Goal: Information Seeking & Learning: Learn about a topic

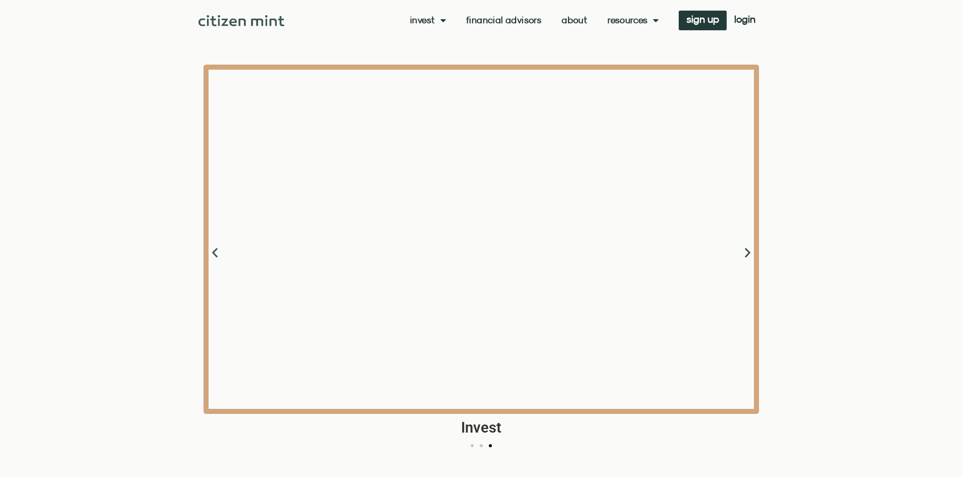
scroll to position [1111, 0]
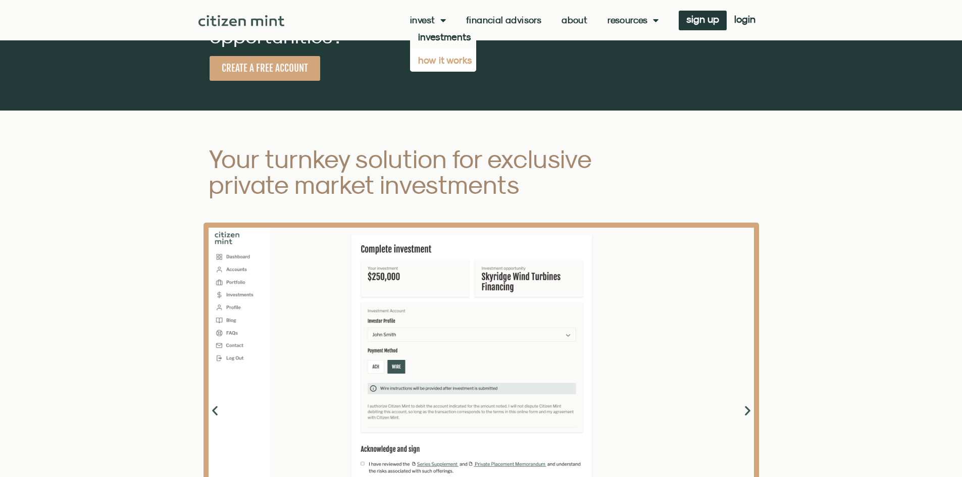
click at [448, 60] on link "how it works" at bounding box center [443, 59] width 66 height 23
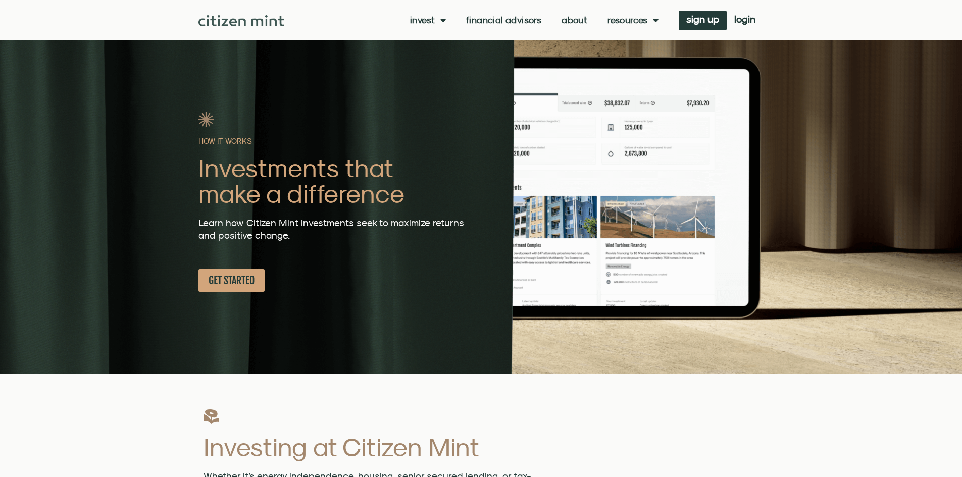
click at [492, 21] on link "Financial Advisors" at bounding box center [503, 20] width 75 height 10
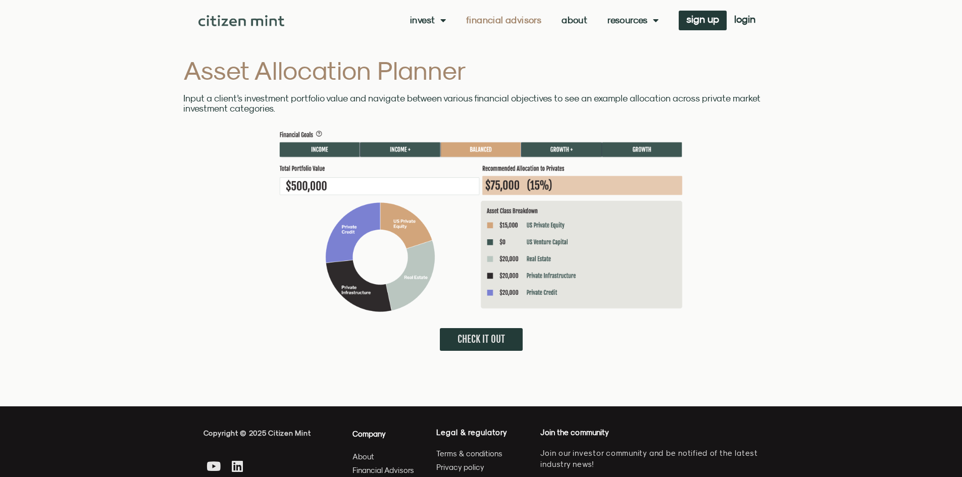
scroll to position [2626, 0]
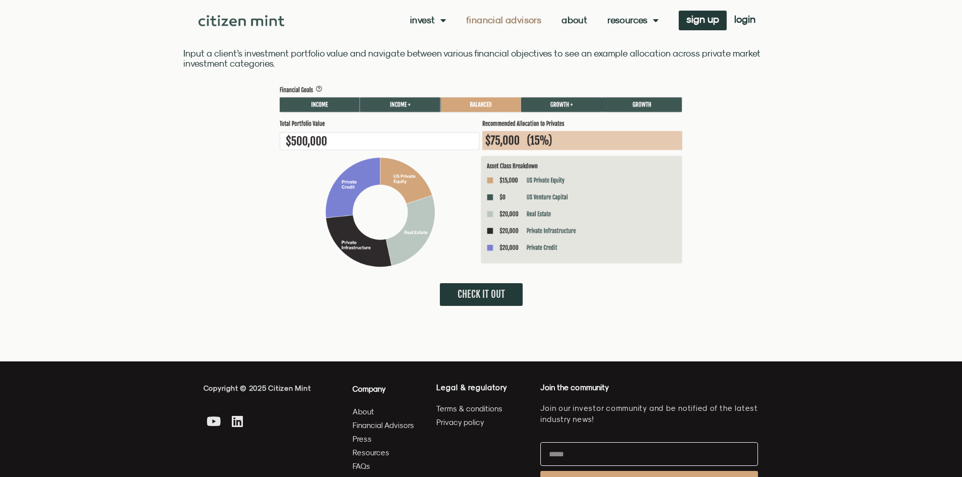
click at [398, 109] on img at bounding box center [481, 177] width 404 height 182
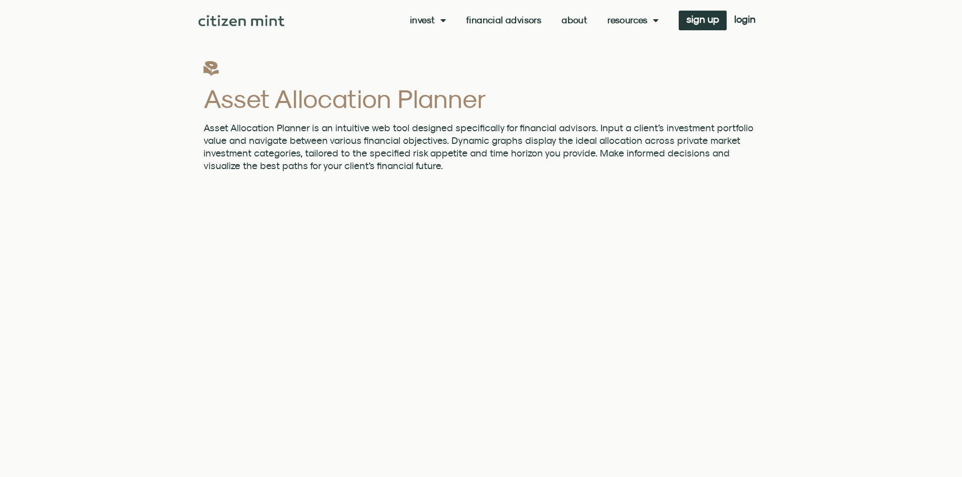
click at [533, 11] on div "Invest investments how it works Financial Advisors About Resources insights all…" at bounding box center [523, 21] width 479 height 20
click at [526, 22] on link "Financial Advisors" at bounding box center [503, 20] width 75 height 10
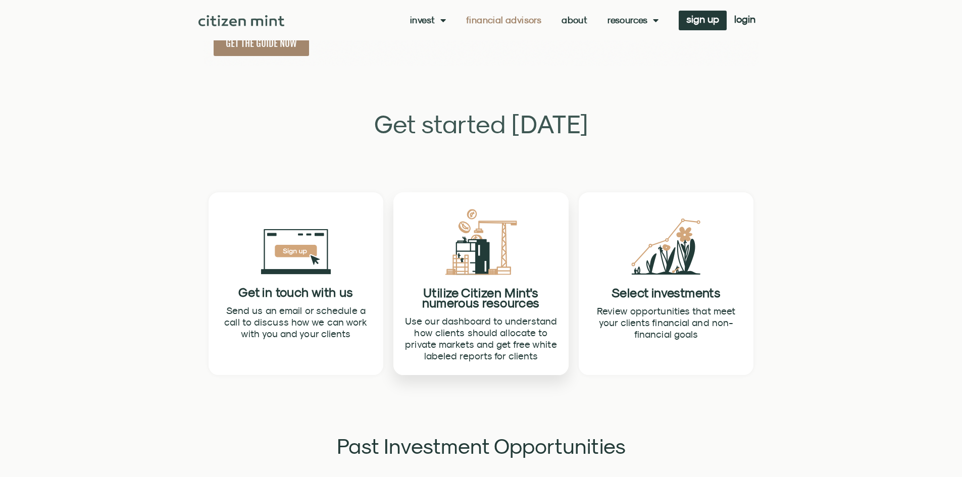
scroll to position [1919, 0]
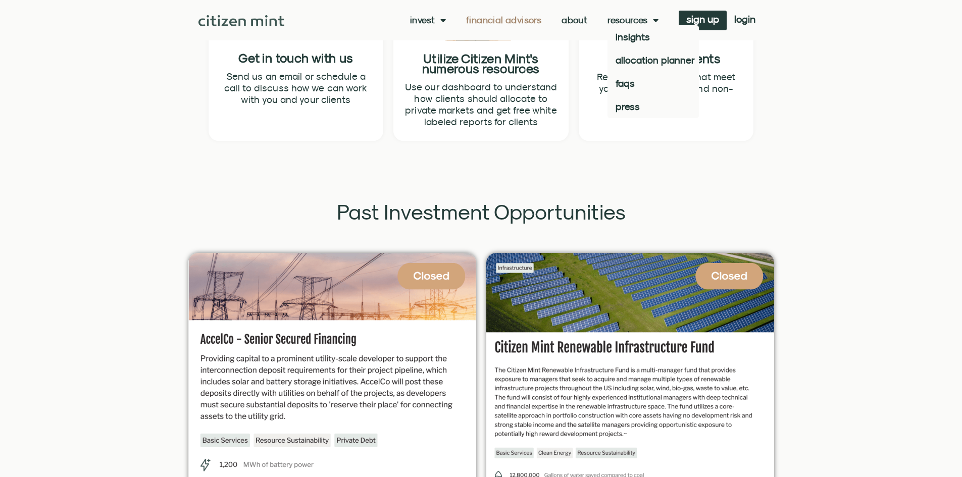
click at [626, 23] on link "Resources" at bounding box center [633, 20] width 51 height 10
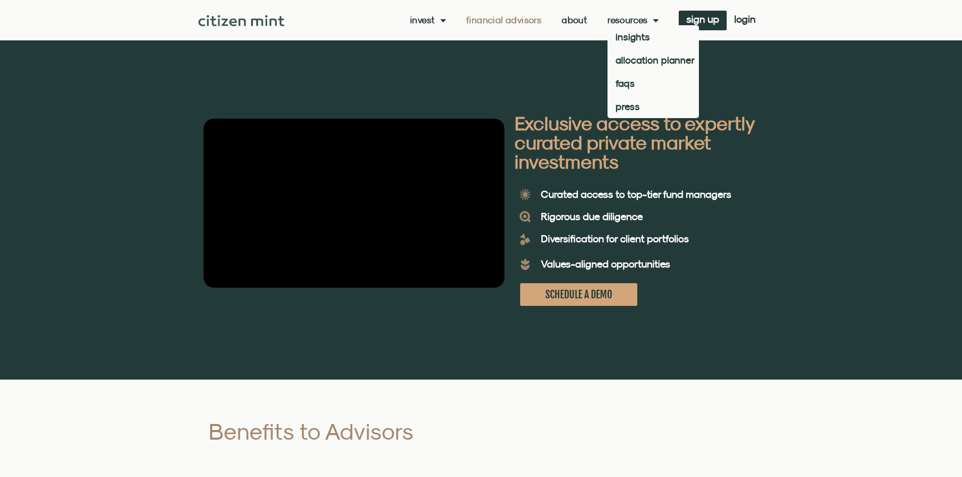
click at [631, 20] on link "Resources" at bounding box center [633, 20] width 51 height 10
click at [631, 32] on link "insights" at bounding box center [653, 36] width 91 height 23
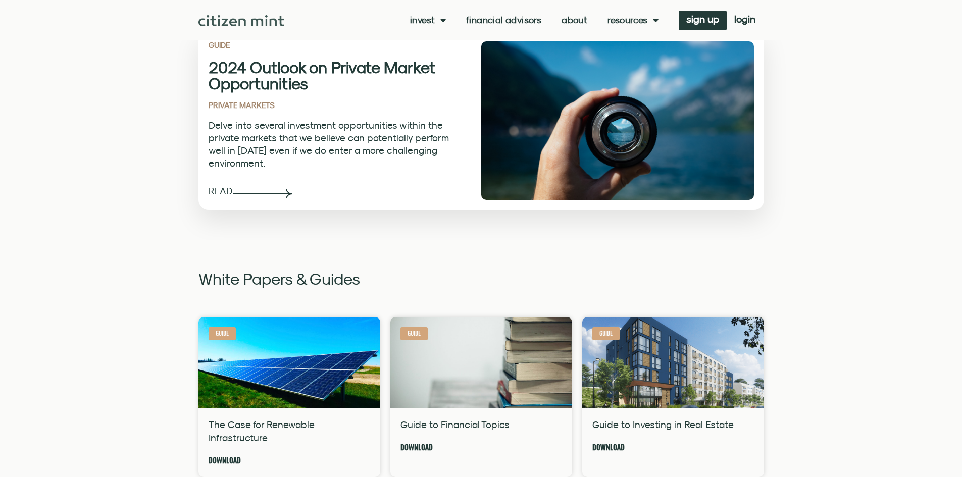
scroll to position [404, 0]
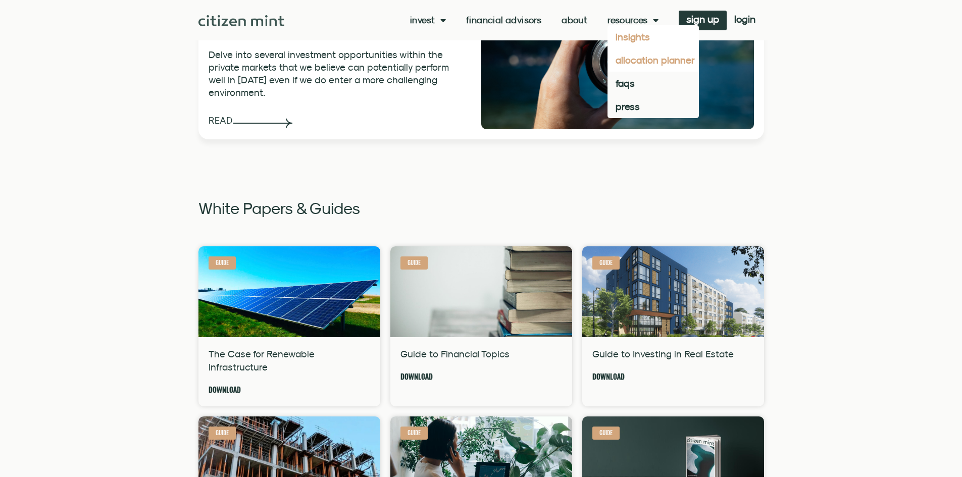
click at [643, 64] on link "allocation planner" at bounding box center [653, 59] width 91 height 23
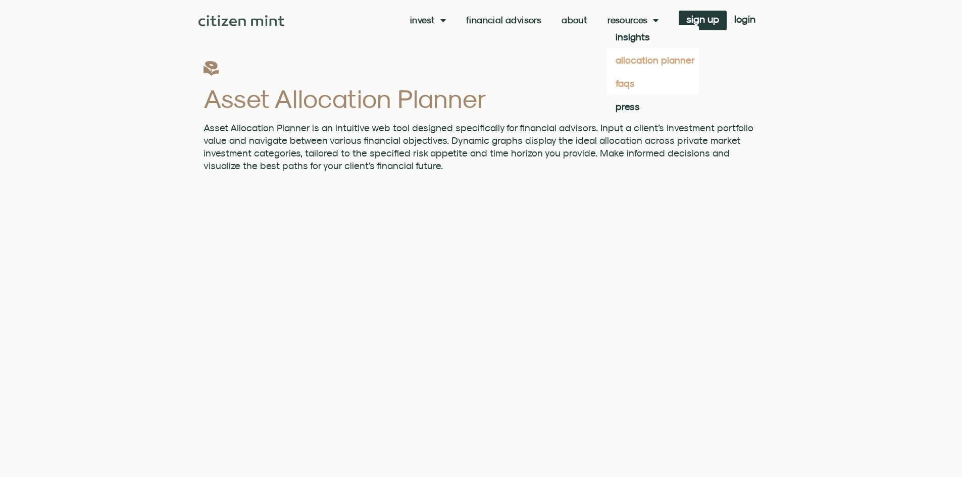
click at [636, 84] on link "faqs" at bounding box center [653, 83] width 91 height 23
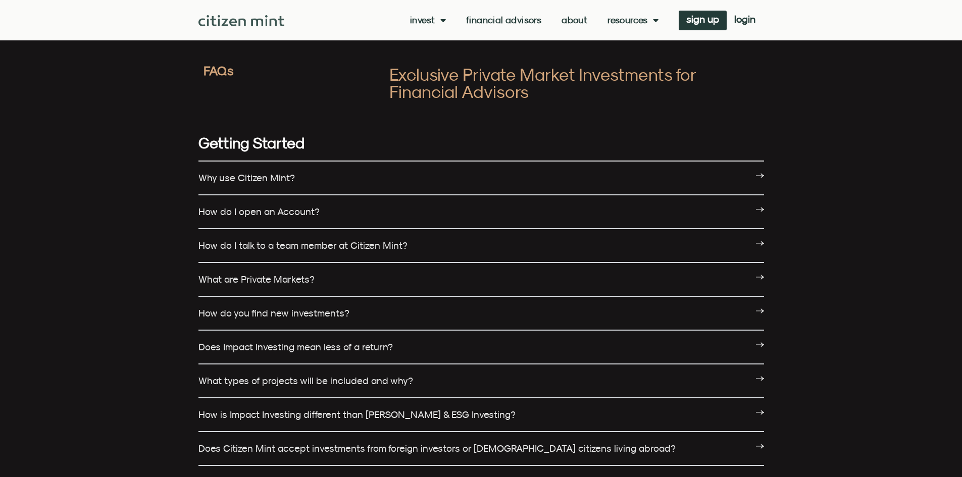
click at [289, 206] on link "How do I open an Account?" at bounding box center [258, 211] width 121 height 11
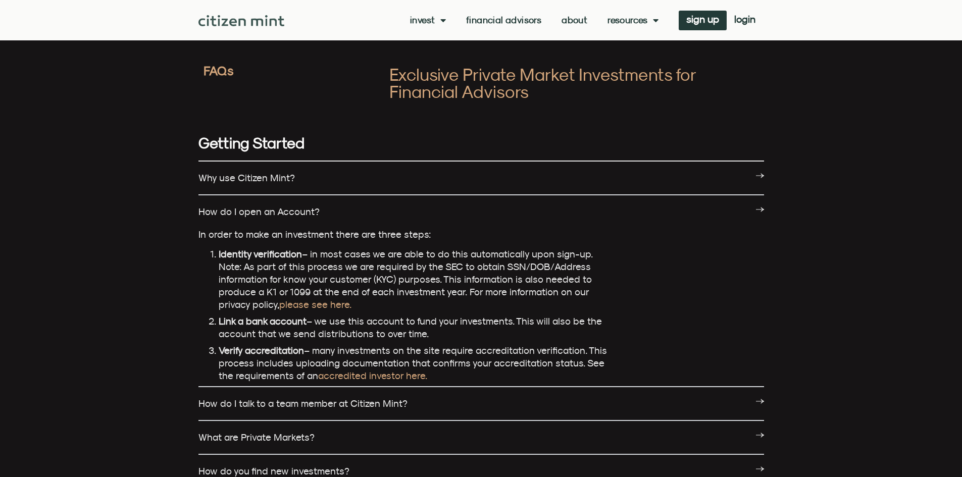
click at [384, 398] on link "How do I talk to a team member at Citizen Mint?" at bounding box center [302, 403] width 209 height 11
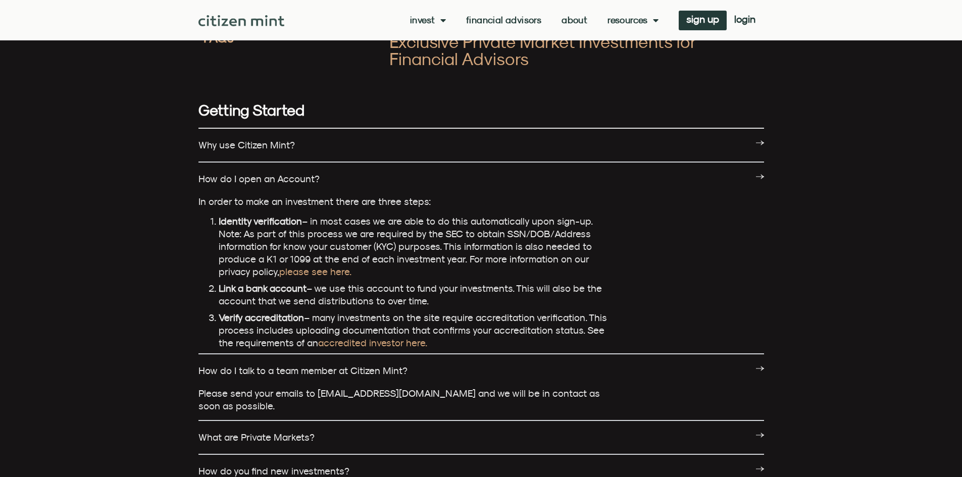
scroll to position [51, 0]
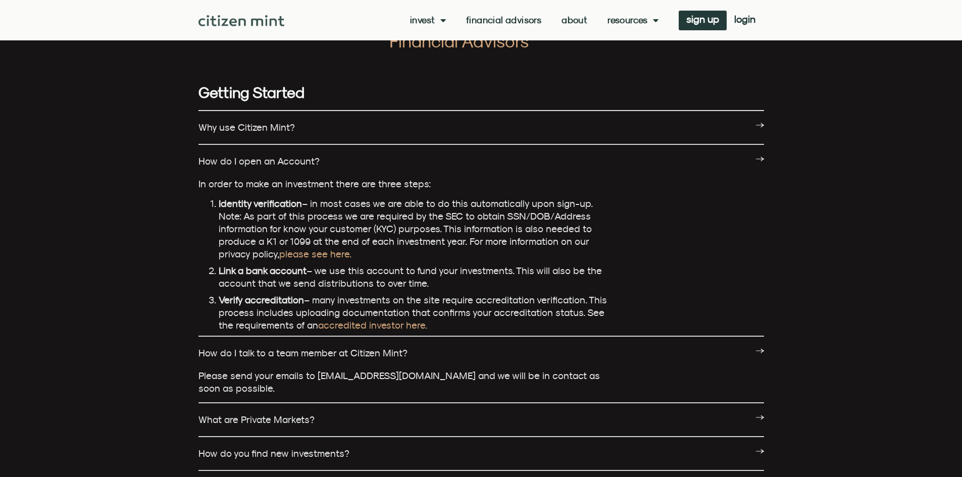
click at [335, 404] on div "What are Private Markets?" at bounding box center [481, 421] width 566 height 34
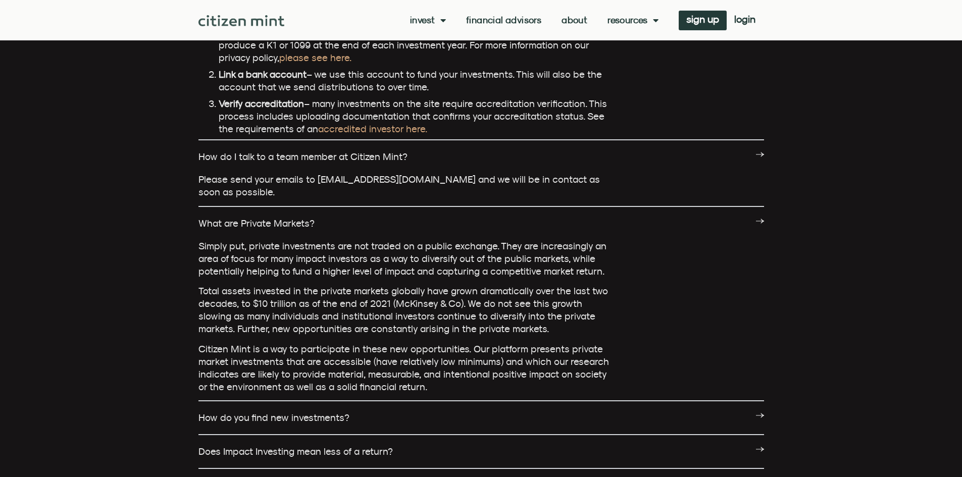
scroll to position [253, 0]
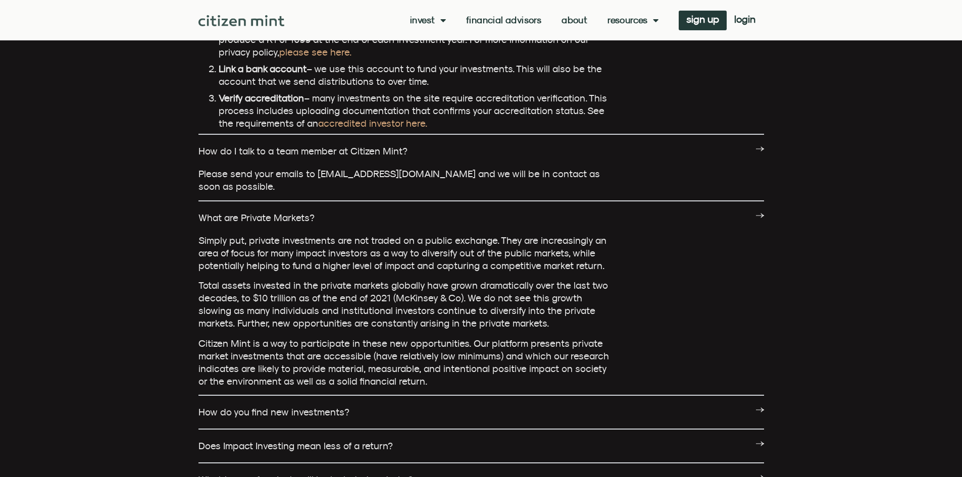
click at [321, 407] on link "How do you find new investments?" at bounding box center [273, 412] width 151 height 11
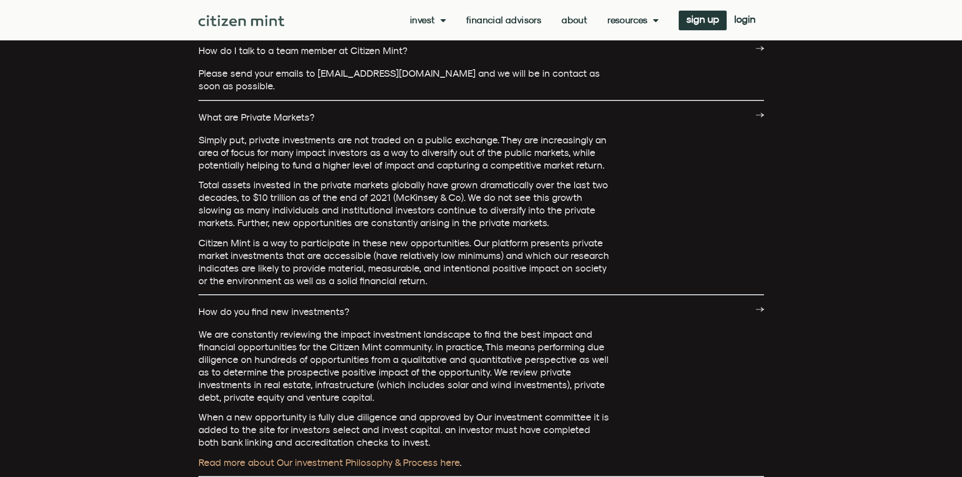
scroll to position [354, 0]
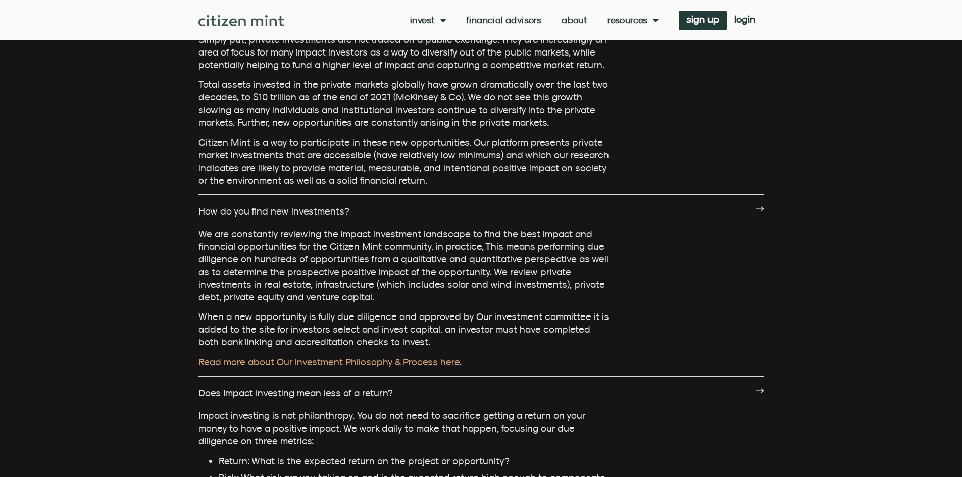
scroll to position [455, 0]
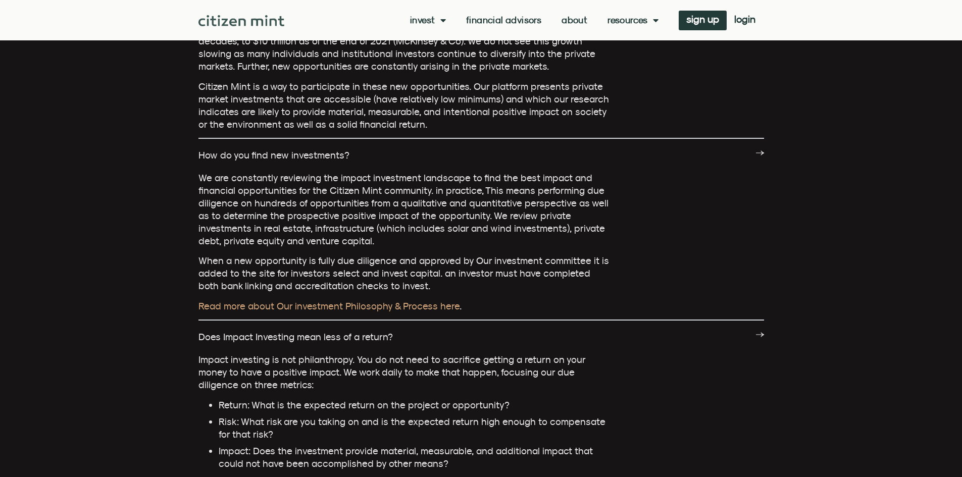
scroll to position [606, 0]
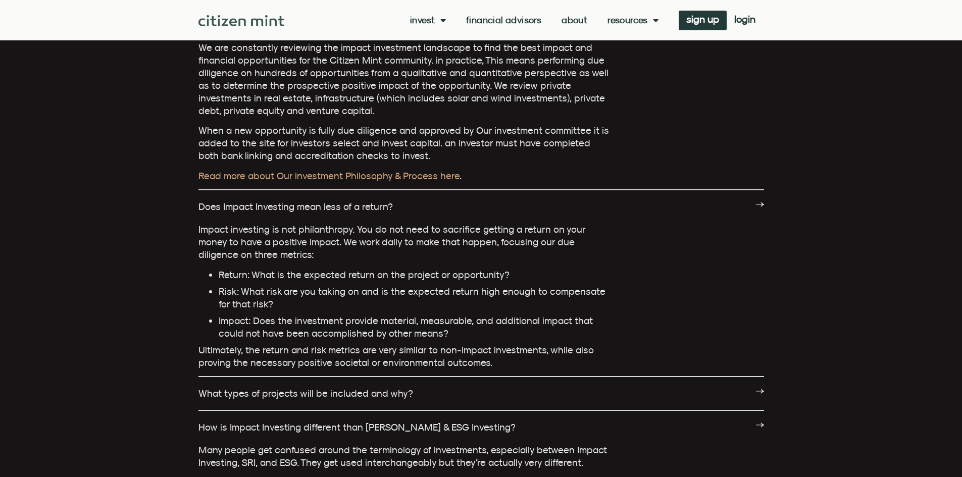
scroll to position [657, 0]
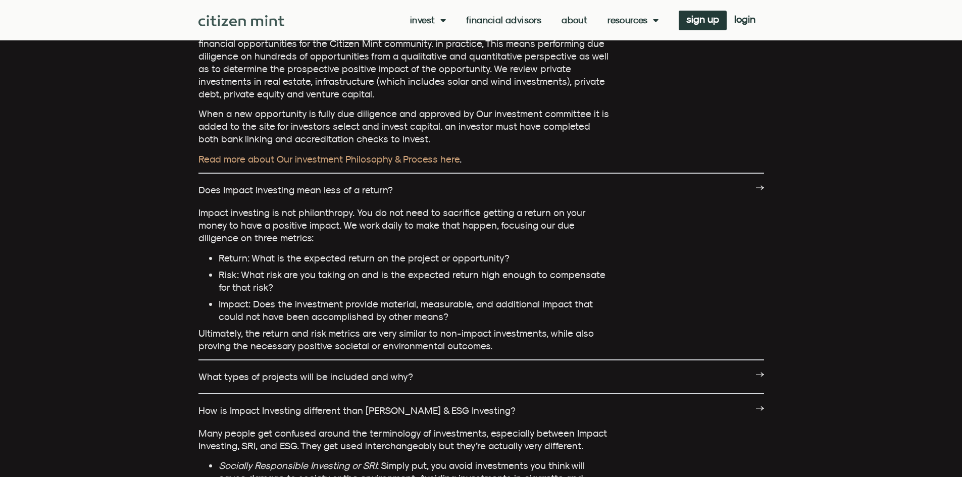
click at [397, 371] on link "What types of projects will be included and why?" at bounding box center [305, 376] width 215 height 11
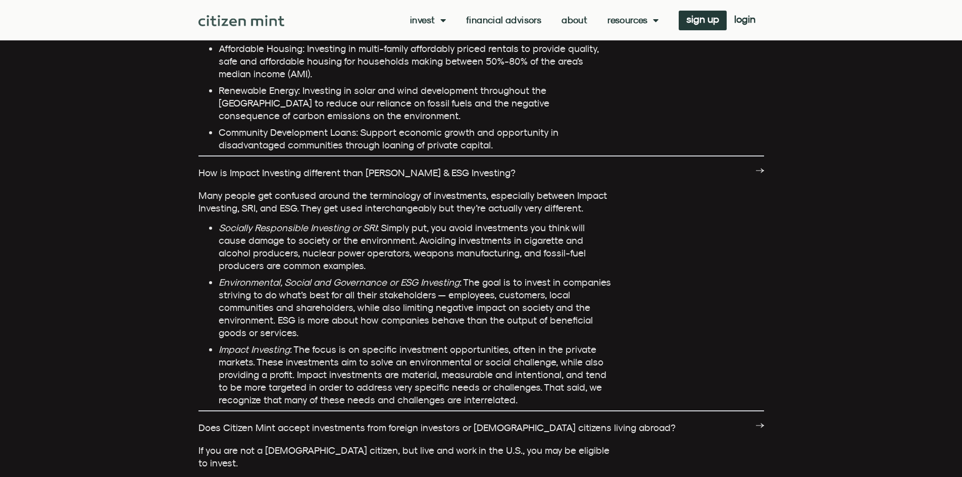
scroll to position [1111, 0]
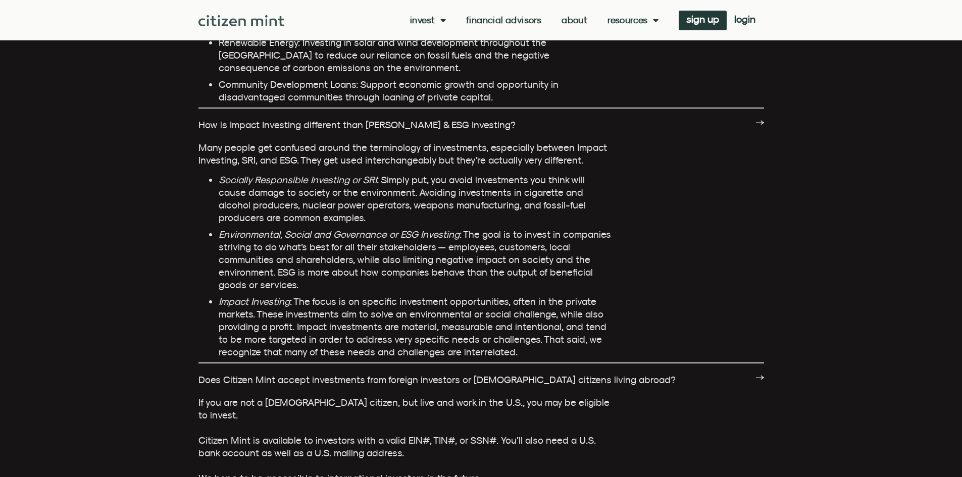
scroll to position [1212, 0]
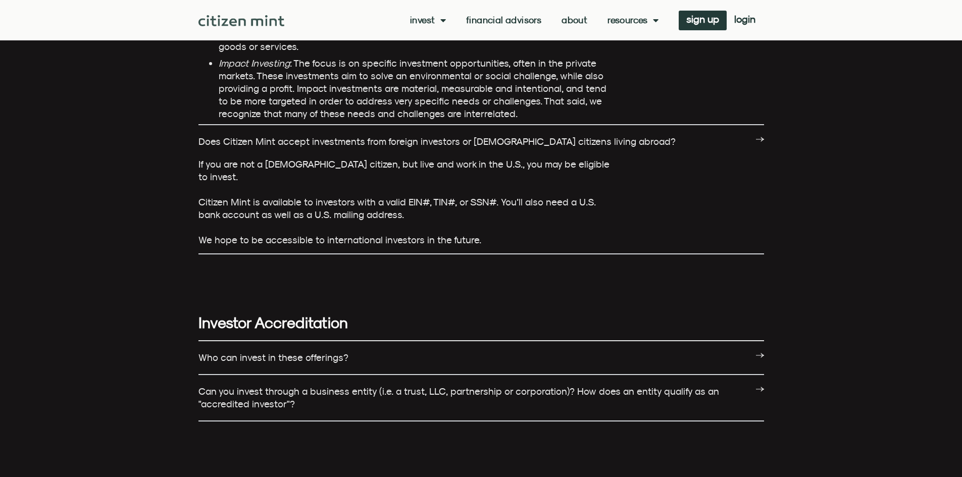
scroll to position [1414, 0]
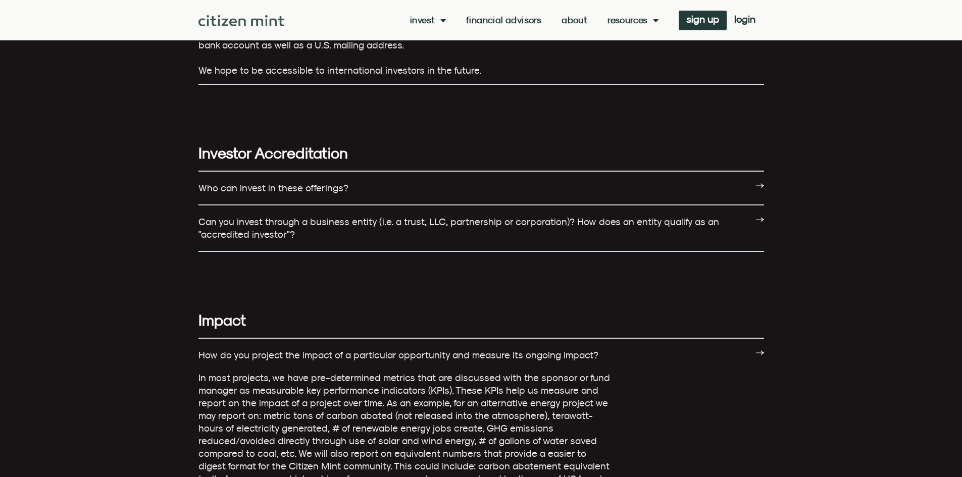
scroll to position [1616, 0]
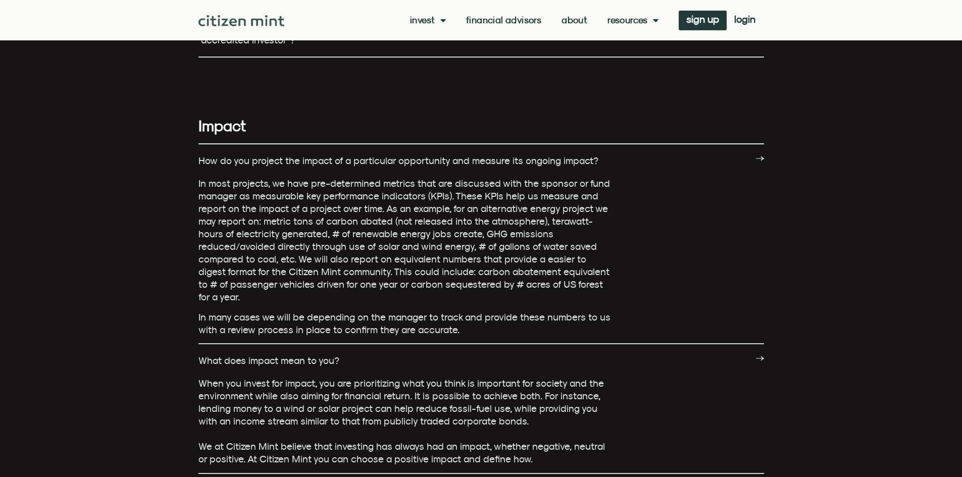
scroll to position [1818, 0]
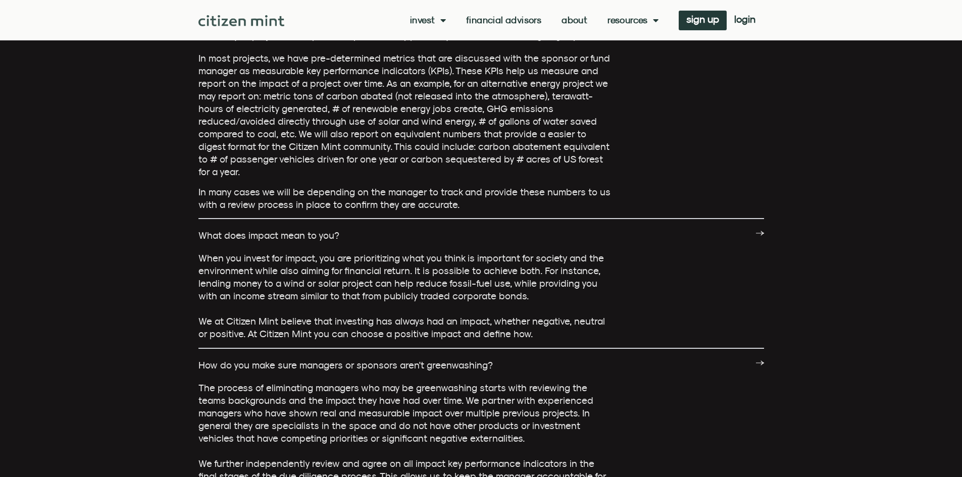
scroll to position [1970, 0]
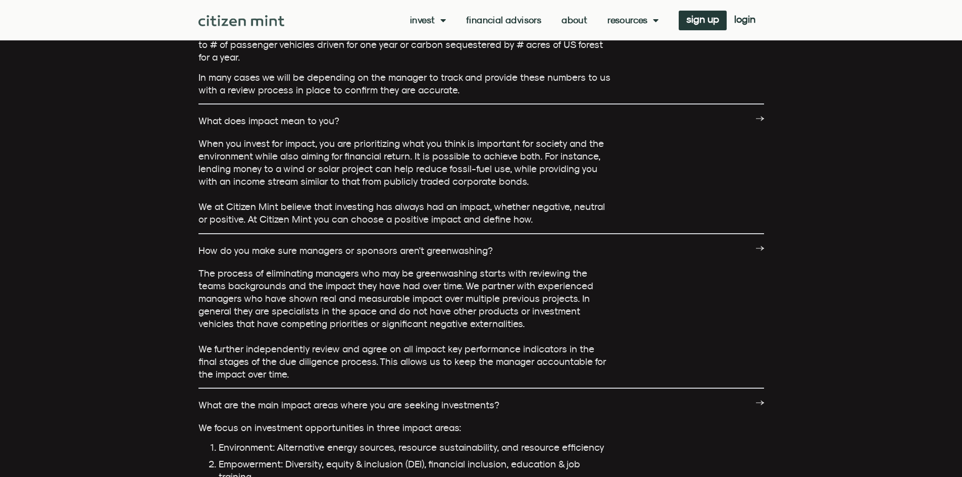
scroll to position [2071, 0]
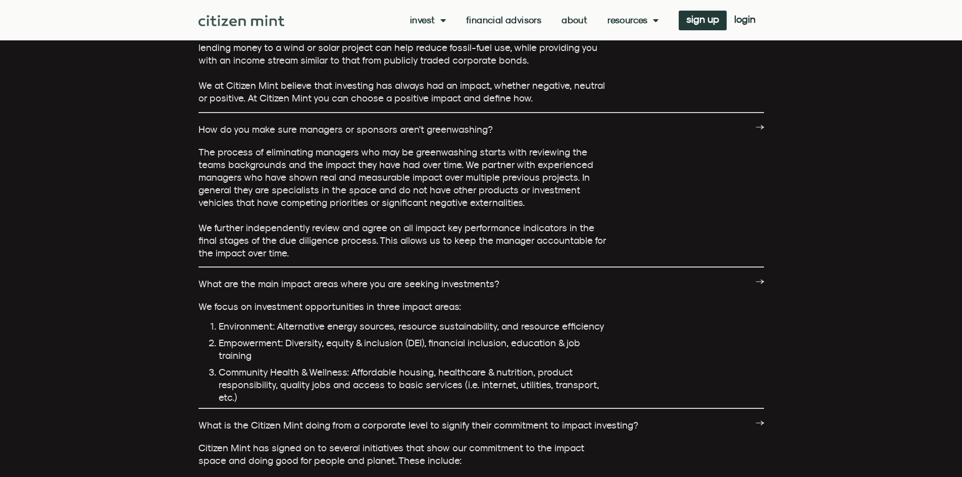
scroll to position [2172, 0]
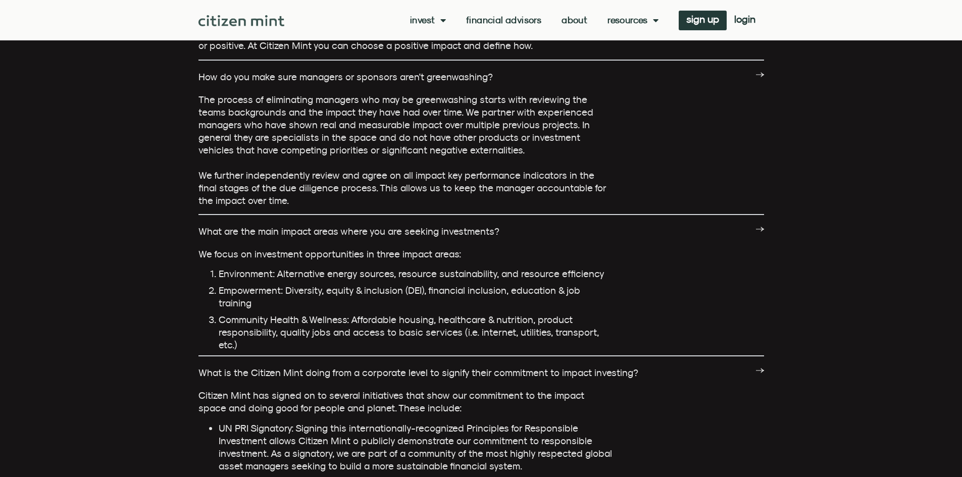
scroll to position [2273, 0]
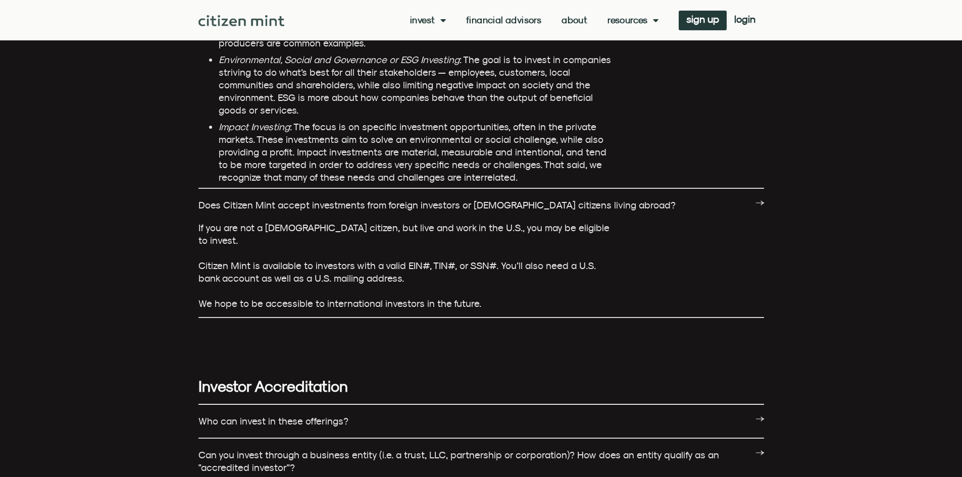
scroll to position [1263, 0]
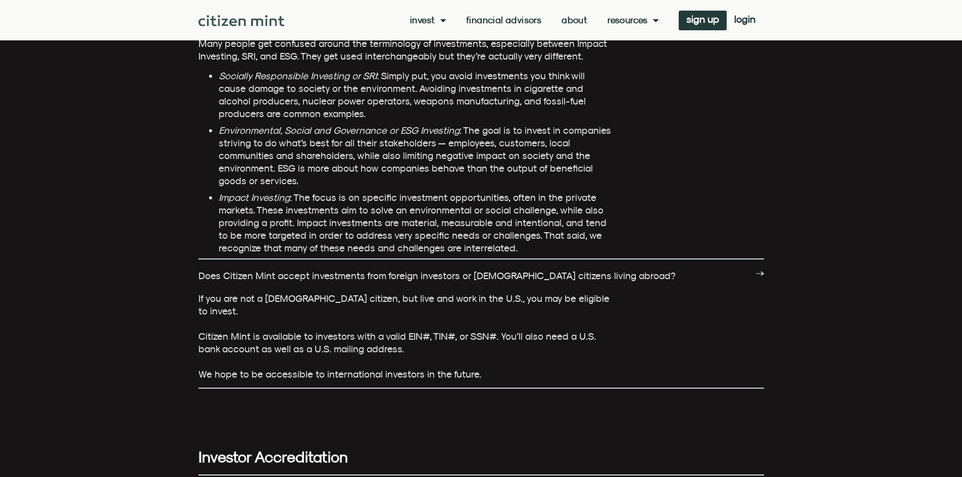
click at [619, 14] on div "Invest investments how it works Financial Advisors About Resources insights all…" at bounding box center [523, 21] width 479 height 20
click at [743, 18] on span "login" at bounding box center [744, 19] width 21 height 7
